Goal: Transaction & Acquisition: Subscribe to service/newsletter

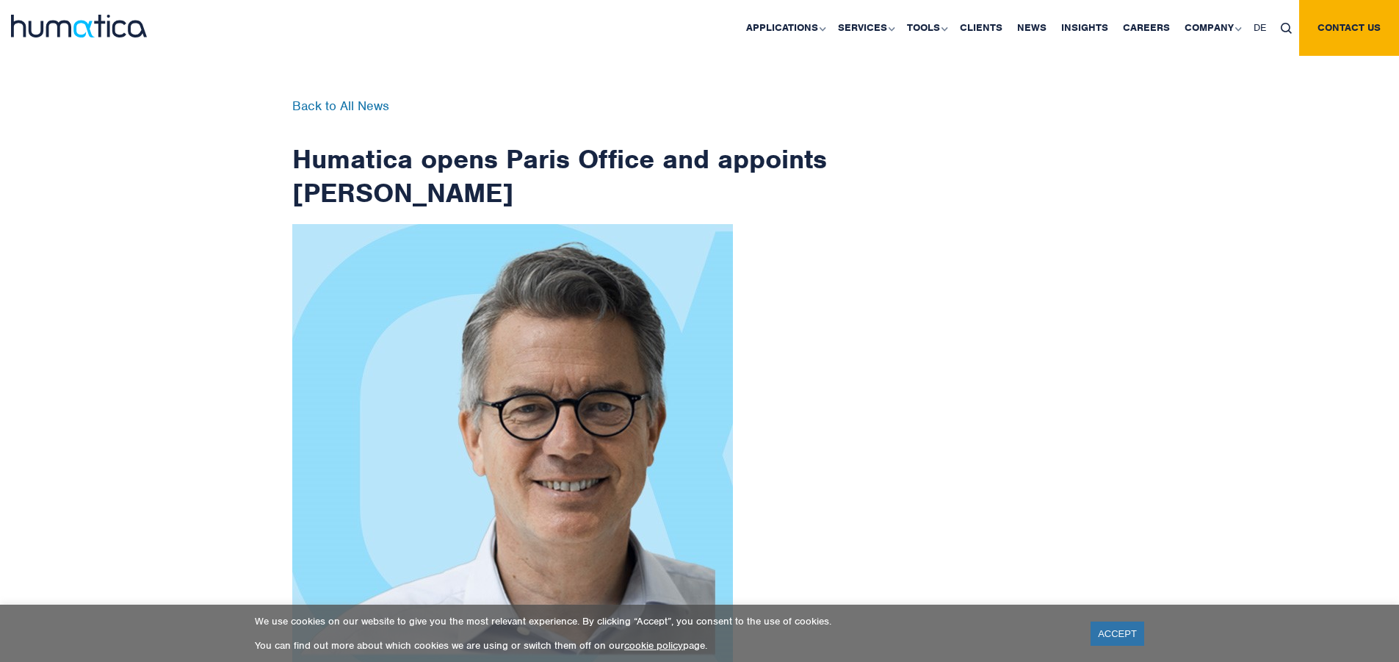
scroll to position [2342, 0]
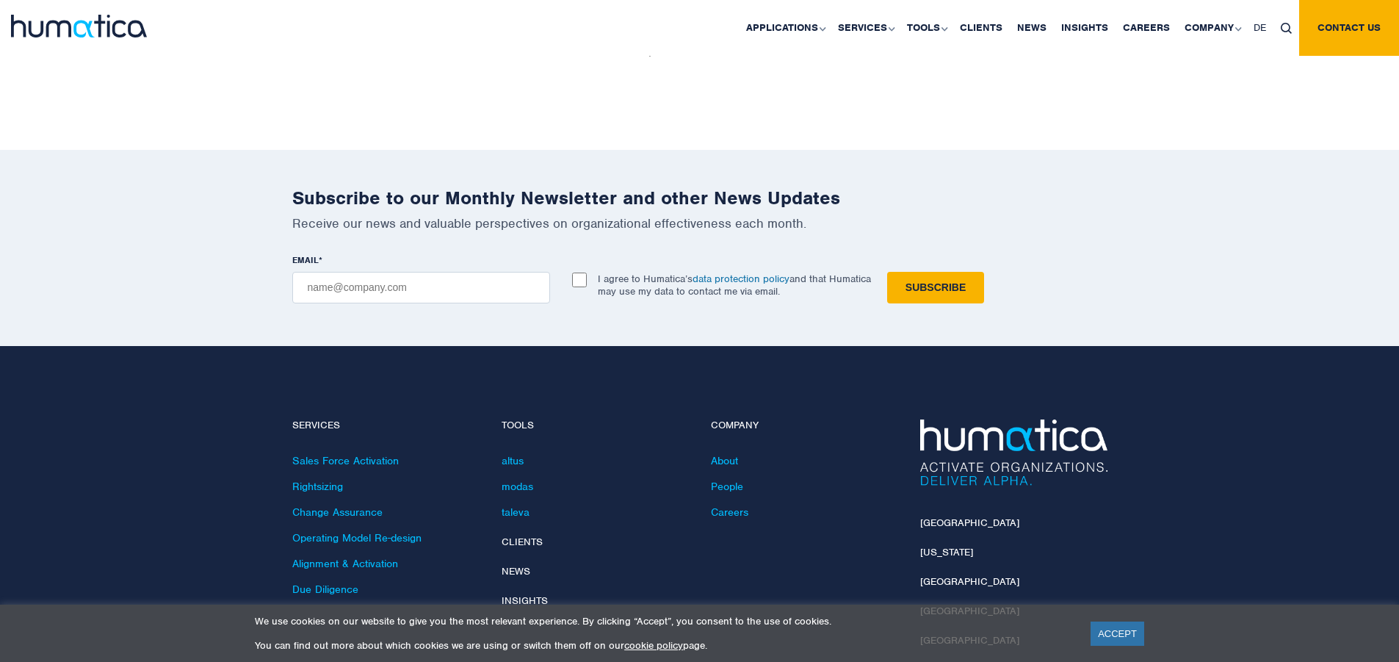
checkbox input "true"
type input "[EMAIL_ADDRESS][DOMAIN_NAME]"
click at [887, 272] on input "Subscribe" at bounding box center [935, 288] width 97 height 32
